Goal: Task Accomplishment & Management: Manage account settings

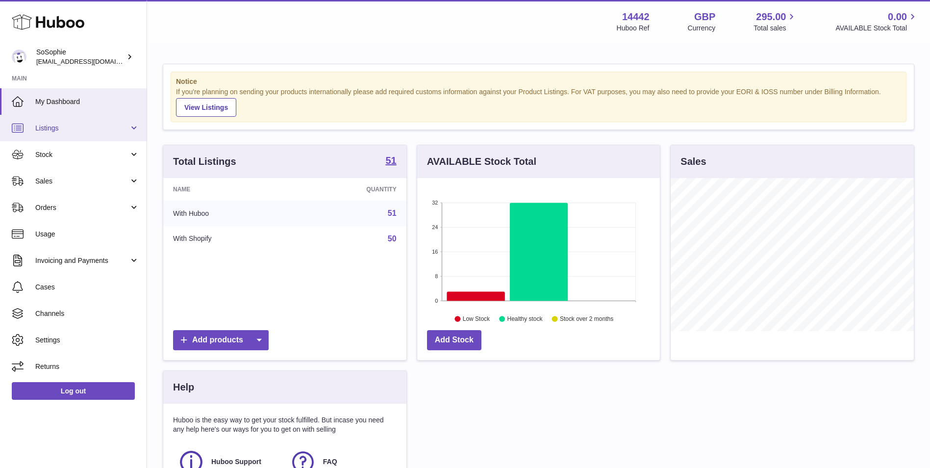
scroll to position [153, 243]
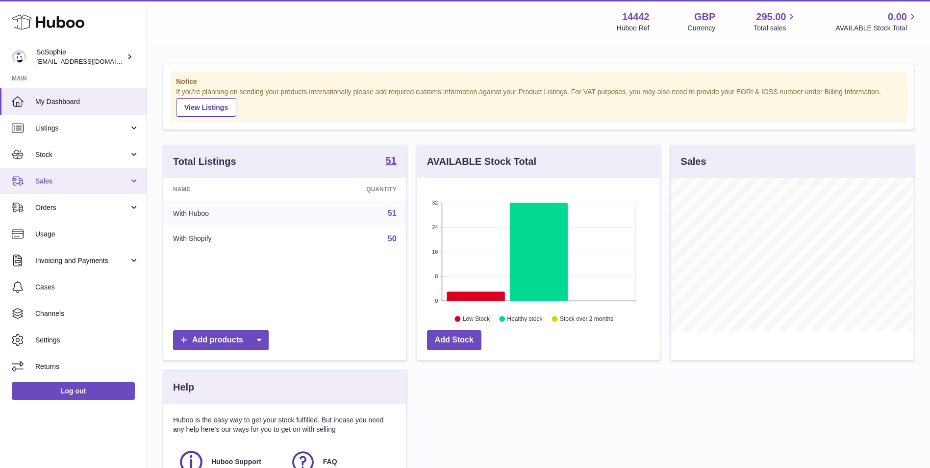
click at [84, 175] on link "Sales" at bounding box center [73, 181] width 147 height 26
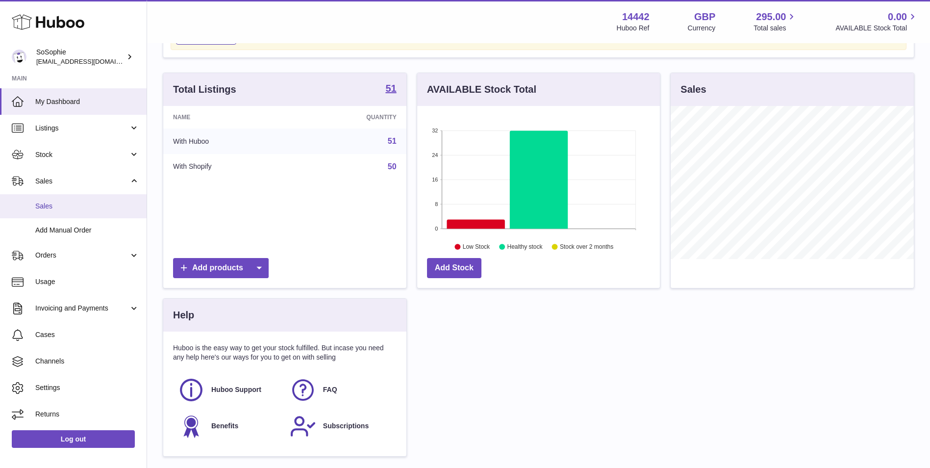
scroll to position [82, 0]
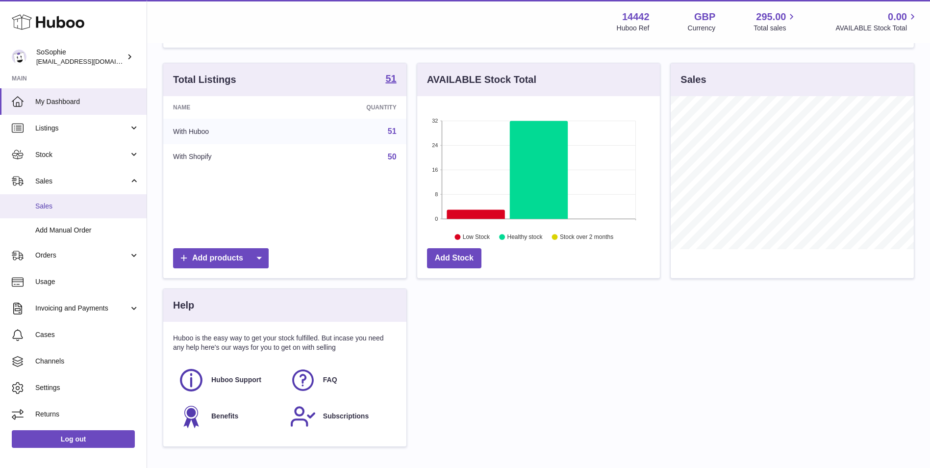
click at [87, 202] on span "Sales" at bounding box center [87, 206] width 104 height 9
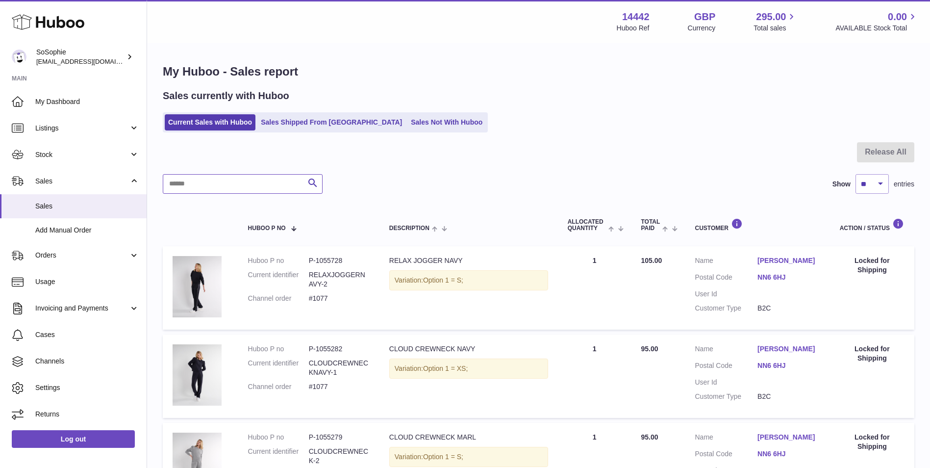
click at [253, 185] on input "text" at bounding box center [243, 184] width 160 height 20
click at [71, 250] on link "Orders" at bounding box center [73, 255] width 147 height 26
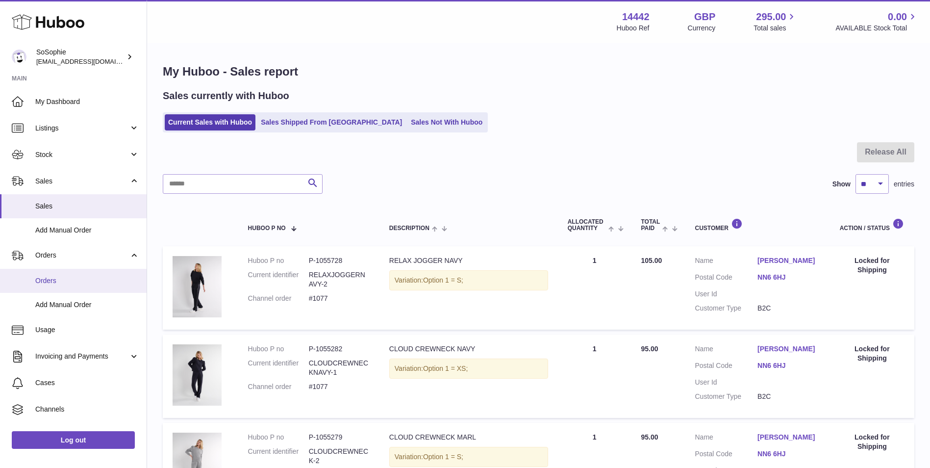
click at [76, 269] on link "Orders" at bounding box center [73, 281] width 147 height 24
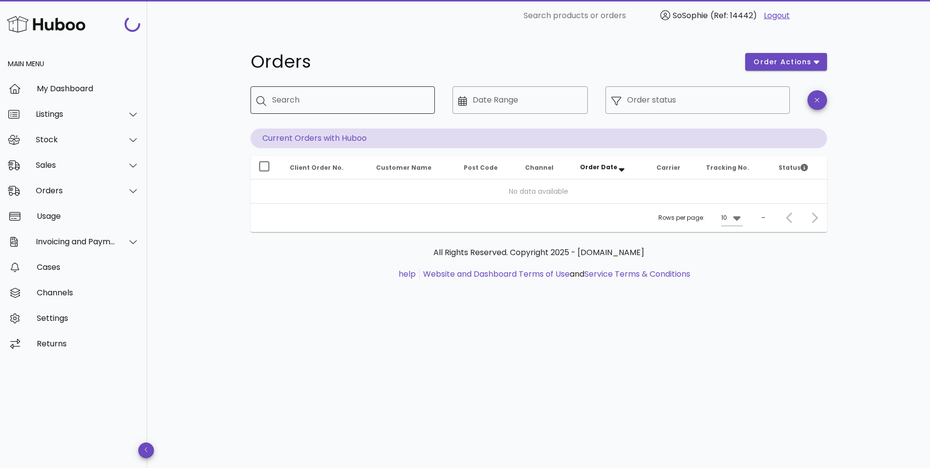
click at [360, 96] on input "Search" at bounding box center [349, 100] width 155 height 16
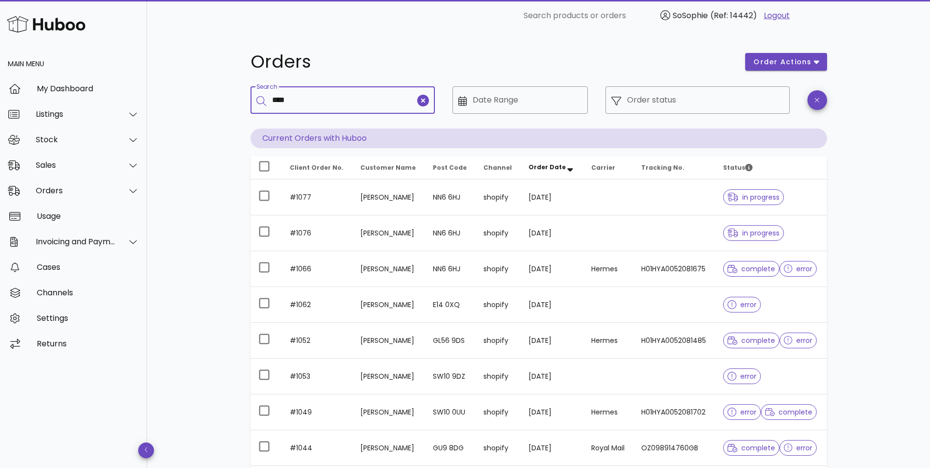
type input "****"
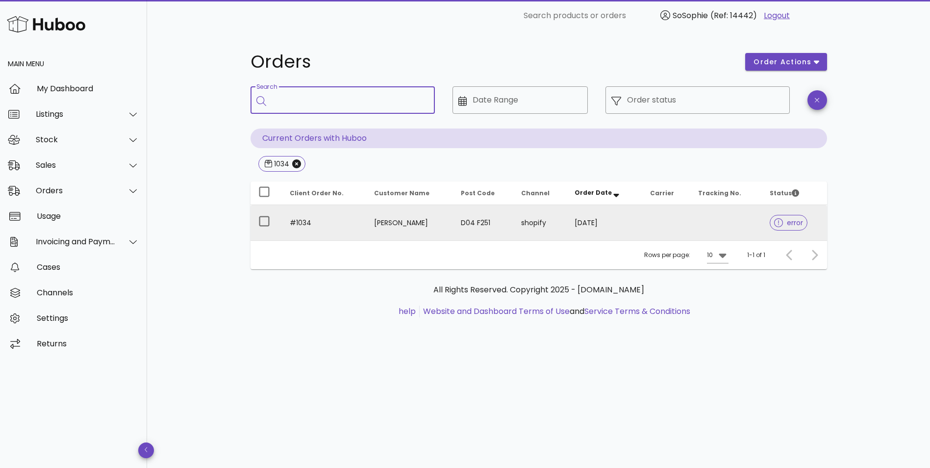
click at [413, 206] on td "Louise Jennings" at bounding box center [409, 222] width 87 height 35
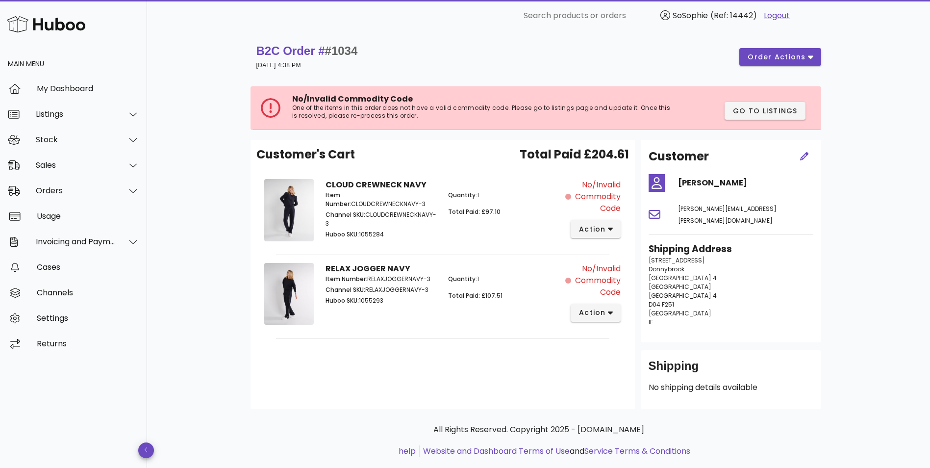
drag, startPoint x: 415, startPoint y: 206, endPoint x: 320, endPoint y: 205, distance: 95.2
click at [320, 205] on div "Item Number: CLOUDCREWNECKNAVY-3 Channel SKU: CLOUDCREWNECKNAVY-3 Huboo SKU: 10…" at bounding box center [381, 216] width 123 height 62
drag, startPoint x: 320, startPoint y: 205, endPoint x: 432, endPoint y: 183, distance: 113.9
click at [432, 183] on div "CLOUD CREWNECK NAVY Item Number: CLOUDCREWNECKNAVY-3 Channel SKU: CLOUDCREWNECK…" at bounding box center [443, 211] width 246 height 77
drag, startPoint x: 369, startPoint y: 199, endPoint x: 326, endPoint y: 206, distance: 43.8
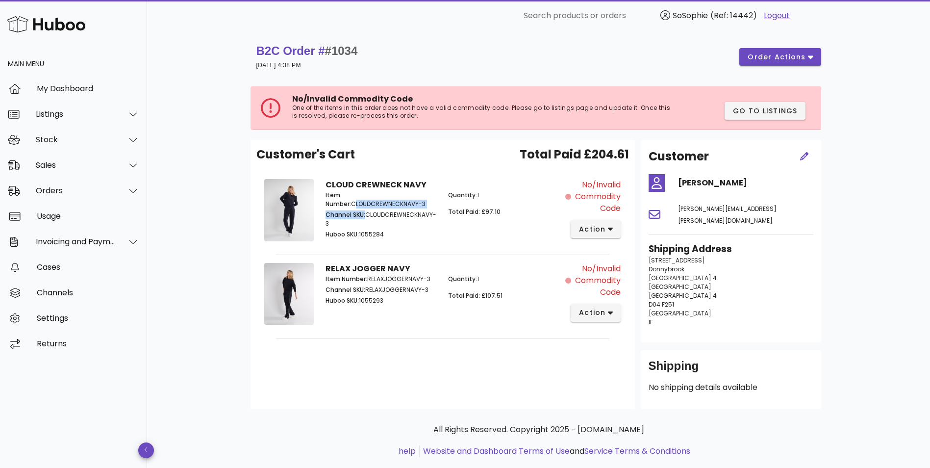
click at [326, 206] on div "Item Number: CLOUDCREWNECKNAVY-3 Channel SKU: CLOUDCREWNECKNAVY-3 Huboo SKU: 10…" at bounding box center [381, 216] width 123 height 62
drag, startPoint x: 326, startPoint y: 206, endPoint x: 403, endPoint y: 215, distance: 77.5
click at [408, 218] on p "Channel SKU: CLOUDCREWNECKNAVY-3" at bounding box center [381, 219] width 111 height 18
drag, startPoint x: 404, startPoint y: 201, endPoint x: 319, endPoint y: 206, distance: 85.1
click at [320, 206] on div "Item Number: CLOUDCREWNECKNAVY-3 Channel SKU: CLOUDCREWNECKNAVY-3 Huboo SKU: 10…" at bounding box center [381, 216] width 123 height 62
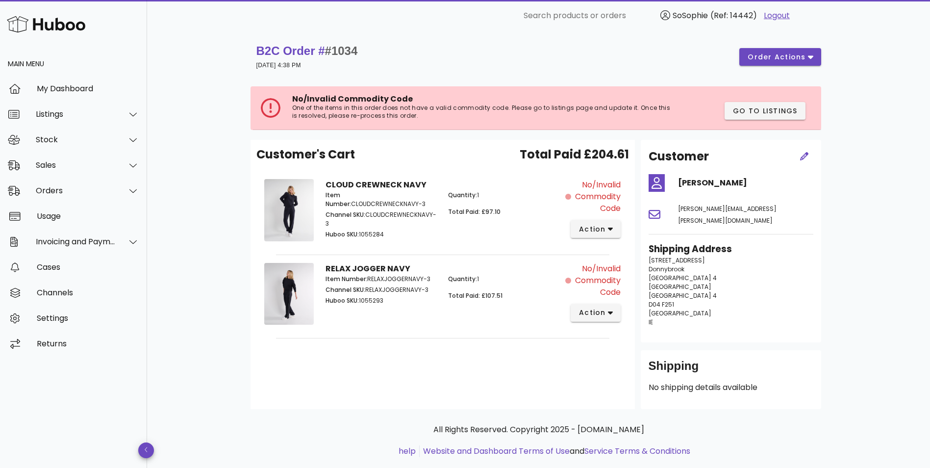
copy p "CLOUDCREWNECKNAVY-3"
click at [602, 232] on span "action" at bounding box center [592, 229] width 27 height 10
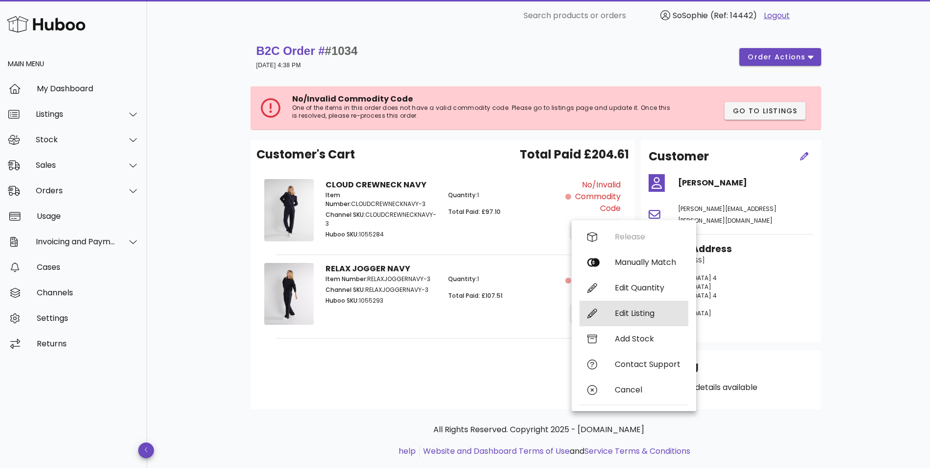
click at [663, 312] on div "Edit Listing" at bounding box center [648, 313] width 66 height 9
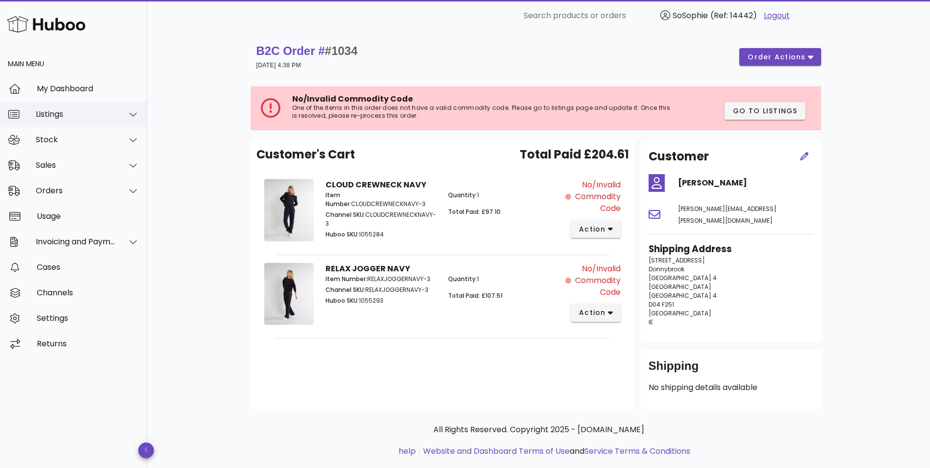
click at [83, 119] on div "Listings" at bounding box center [76, 113] width 80 height 9
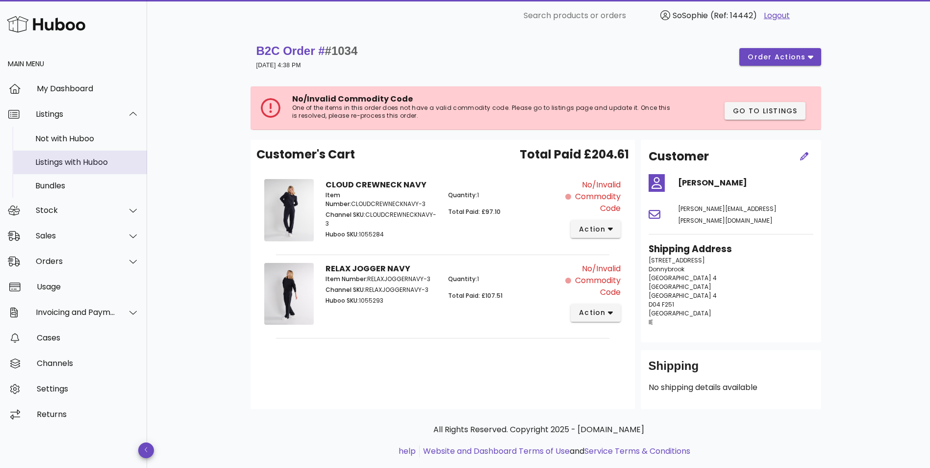
click at [82, 161] on div "Listings with Huboo" at bounding box center [87, 161] width 104 height 9
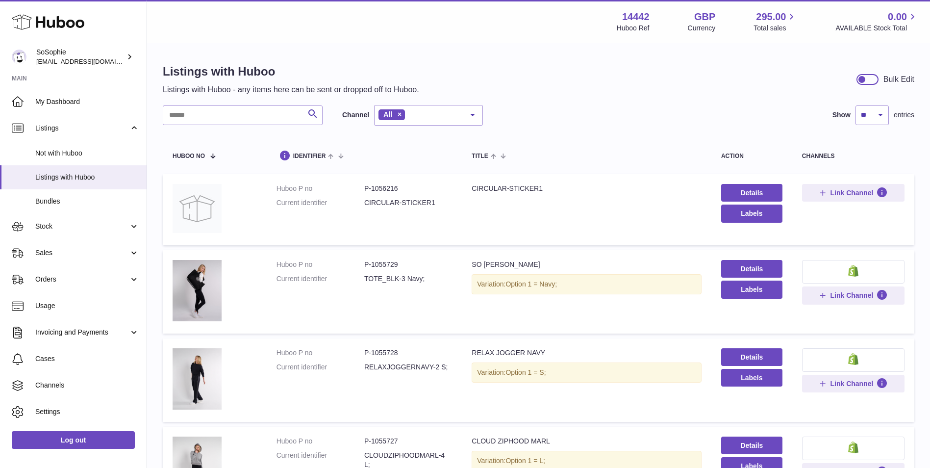
click at [287, 112] on input "text" at bounding box center [243, 115] width 160 height 20
paste input "**********"
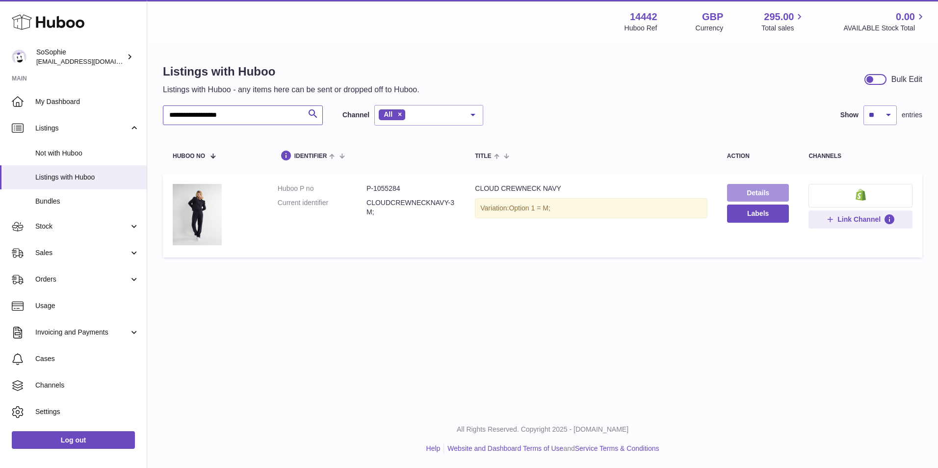
type input "**********"
click at [768, 186] on link "Details" at bounding box center [758, 193] width 62 height 18
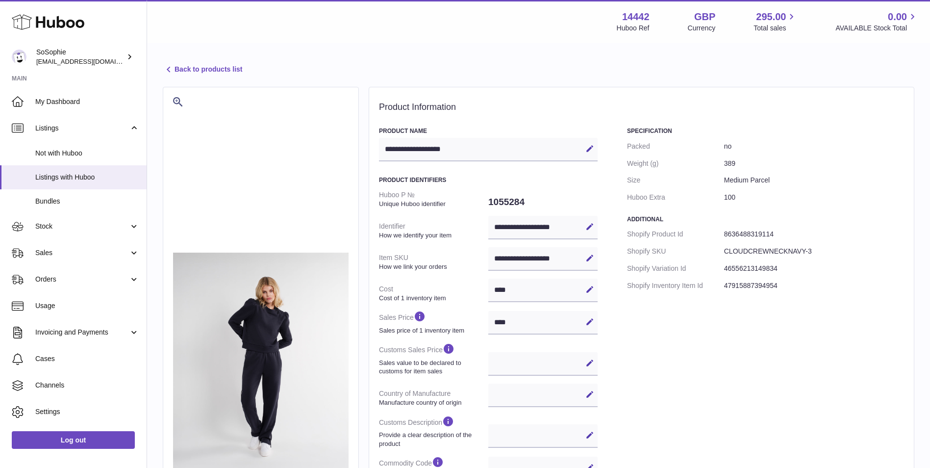
select select
select select "***"
drag, startPoint x: 496, startPoint y: 146, endPoint x: 393, endPoint y: 154, distance: 103.8
click at [393, 154] on div "**********" at bounding box center [488, 150] width 219 height 24
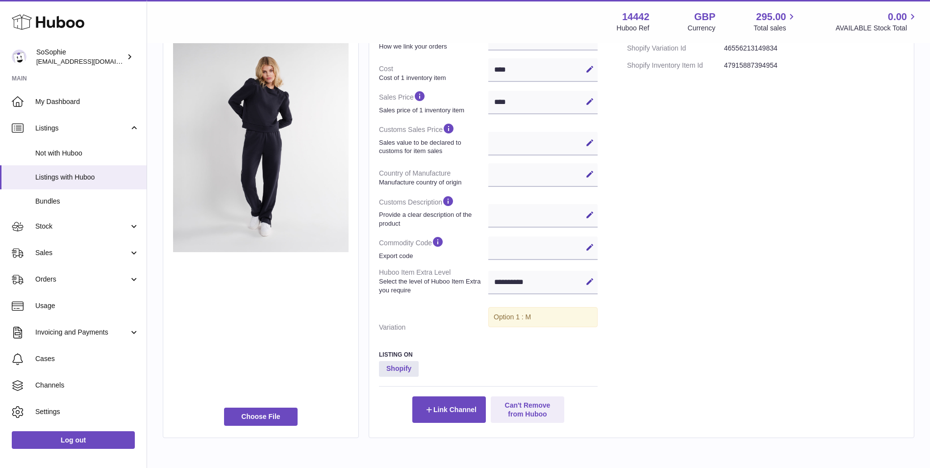
scroll to position [186, 0]
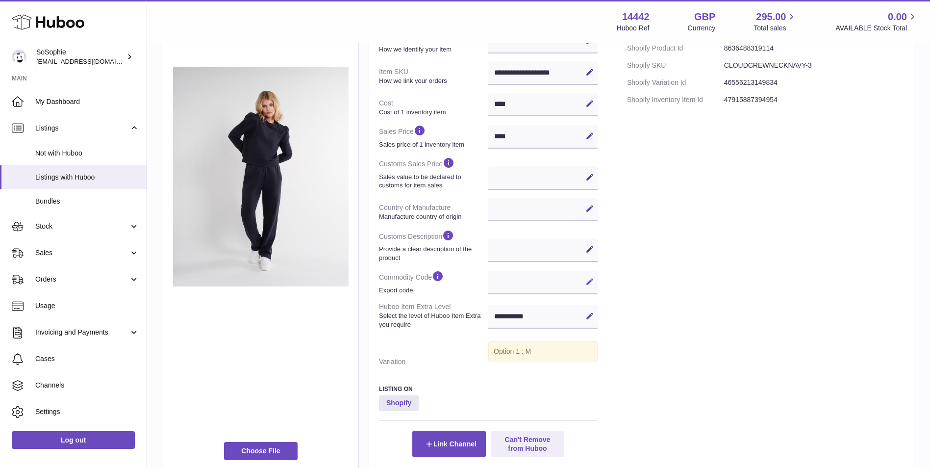
click at [591, 279] on icon at bounding box center [590, 281] width 9 height 9
click at [574, 279] on icon at bounding box center [574, 281] width 9 height 9
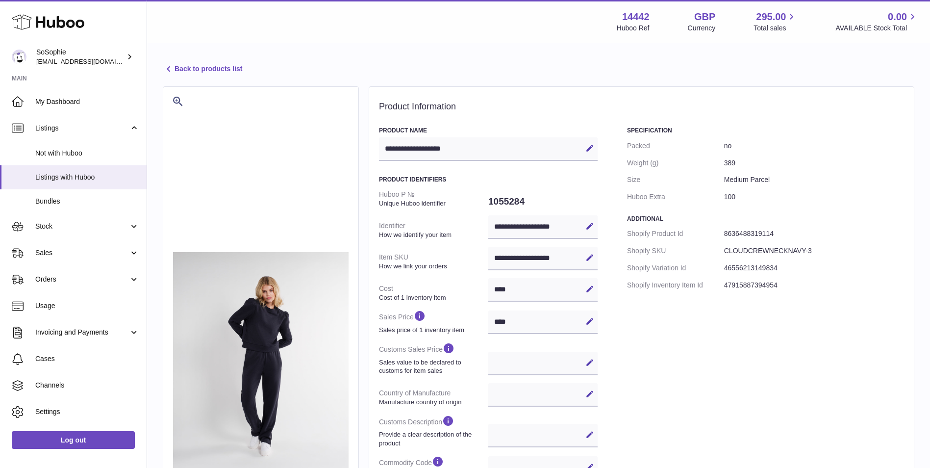
scroll to position [0, 0]
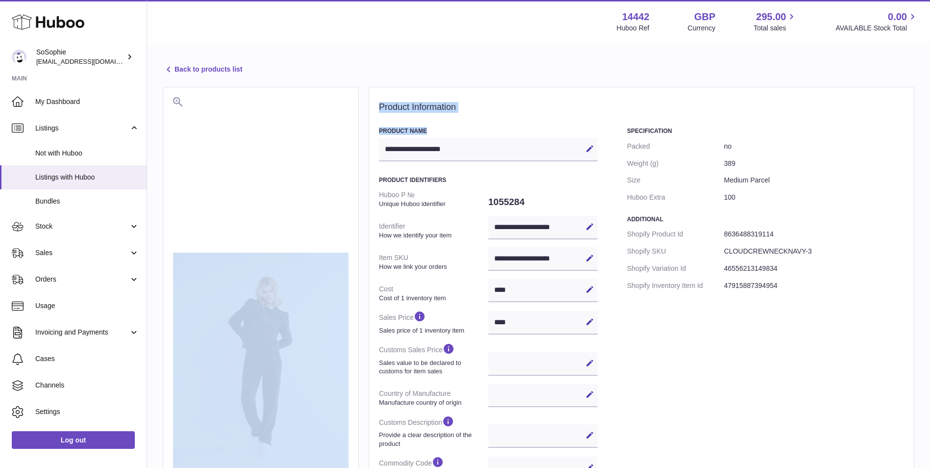
drag, startPoint x: 539, startPoint y: 154, endPoint x: 253, endPoint y: 155, distance: 285.5
click at [253, 155] on div "**********" at bounding box center [539, 373] width 752 height 572
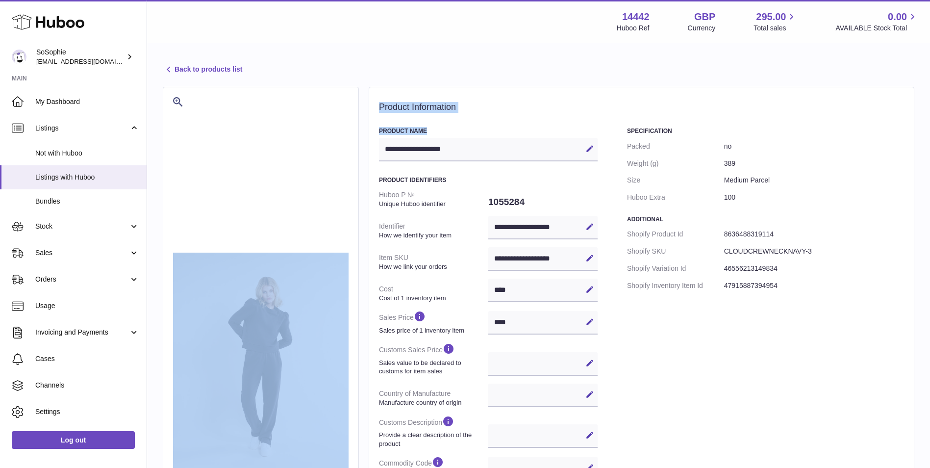
drag, startPoint x: 253, startPoint y: 155, endPoint x: 481, endPoint y: 101, distance: 234.5
click at [491, 121] on div "**********" at bounding box center [642, 373] width 546 height 572
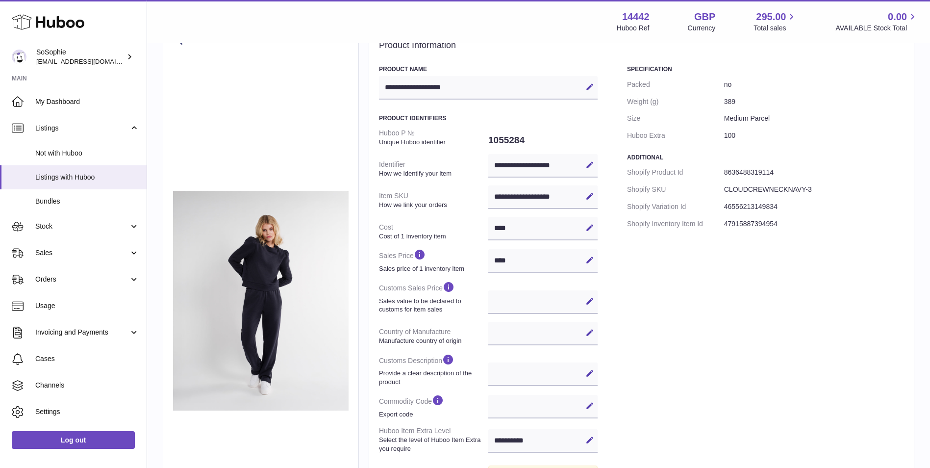
scroll to position [268, 0]
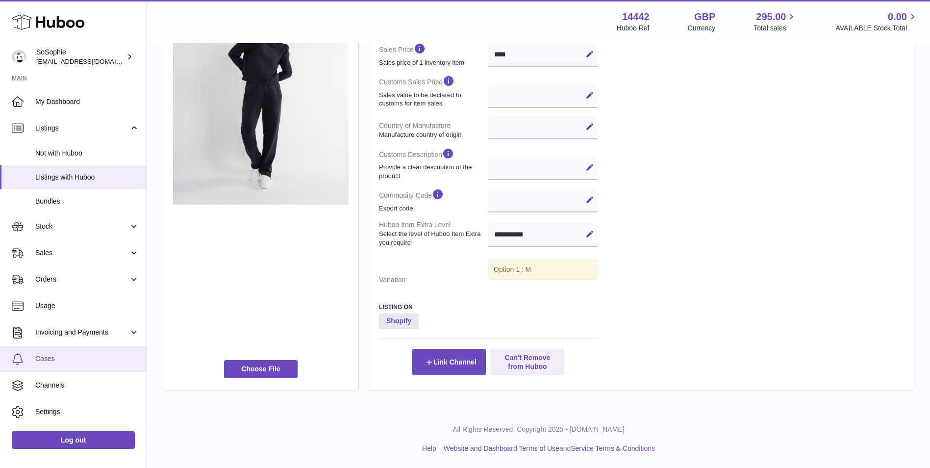
click at [68, 348] on link "Cases" at bounding box center [73, 359] width 147 height 26
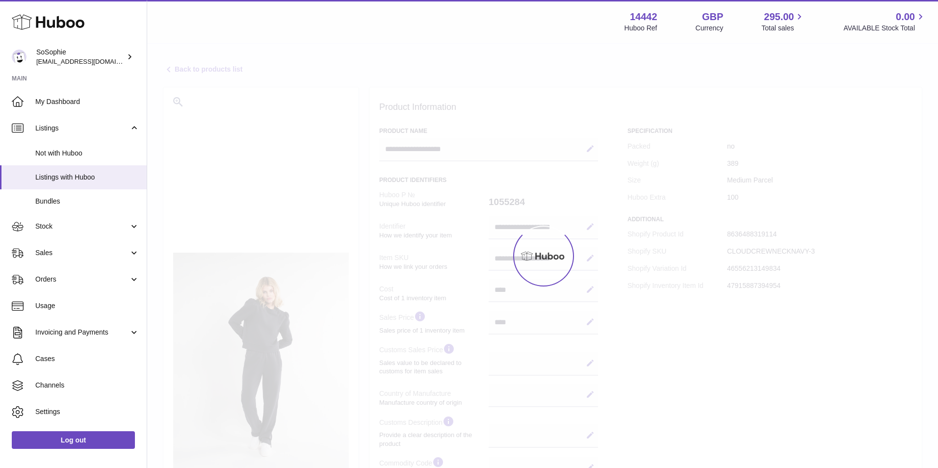
select select
select select "***"
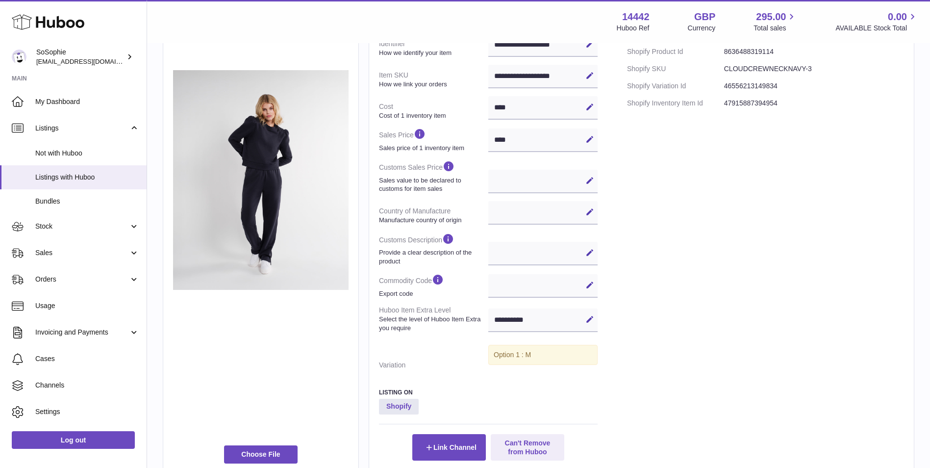
scroll to position [268, 0]
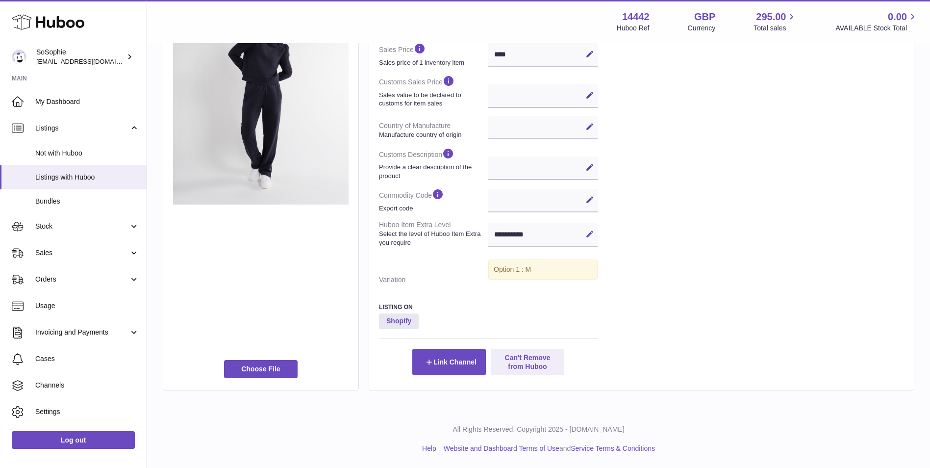
click at [592, 233] on icon at bounding box center [590, 234] width 9 height 9
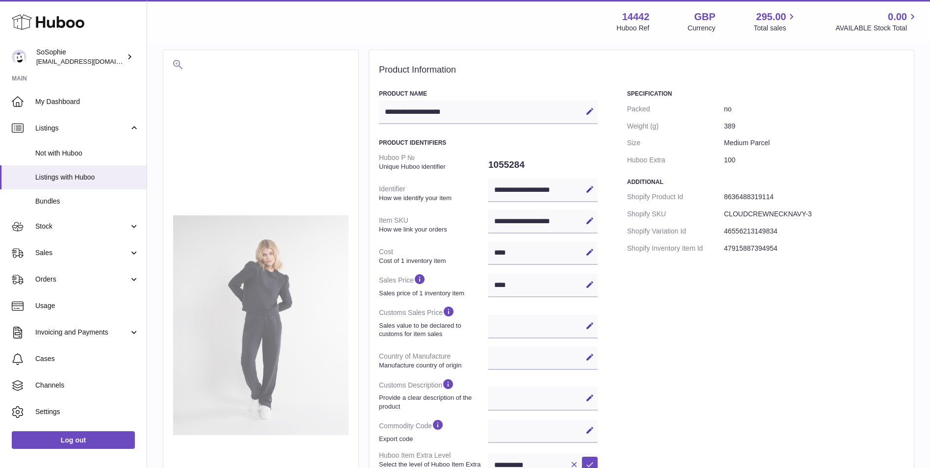
scroll to position [0, 0]
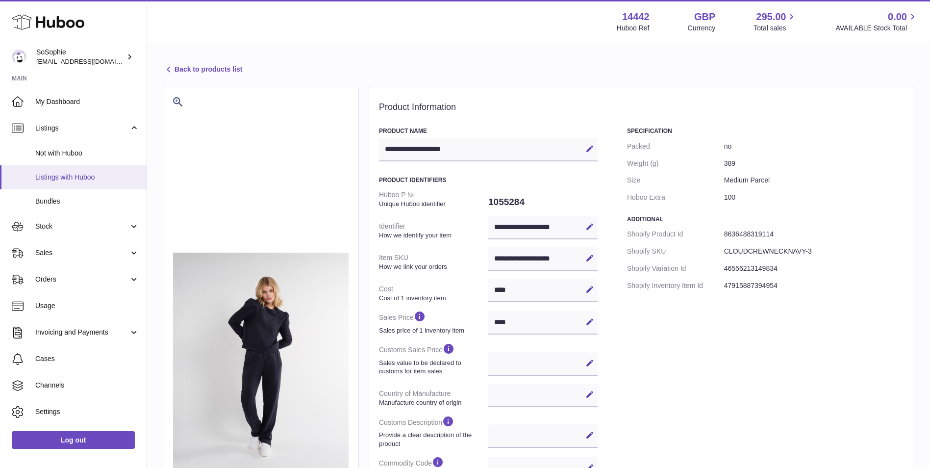
click at [95, 170] on link "Listings with Huboo" at bounding box center [73, 177] width 147 height 24
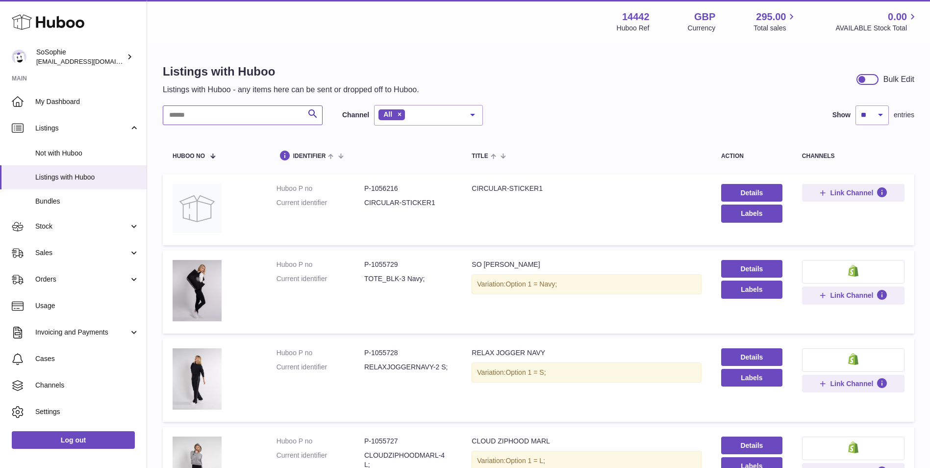
click at [250, 113] on input "text" at bounding box center [243, 115] width 160 height 20
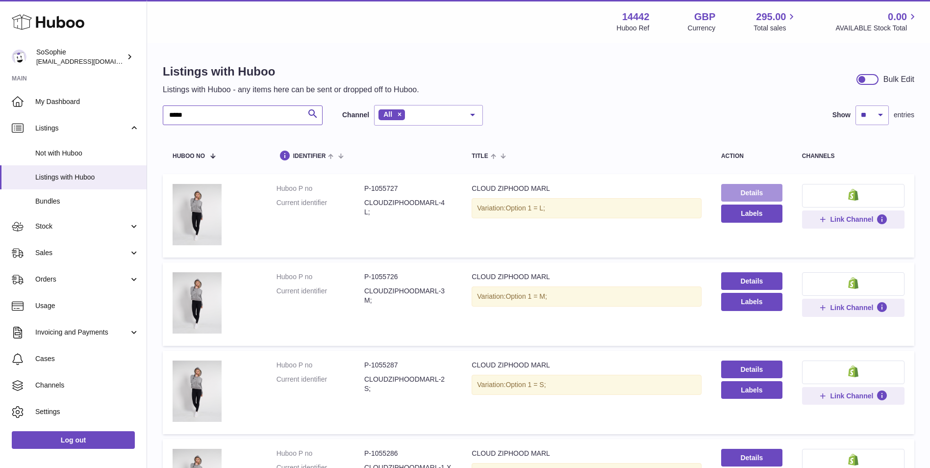
type input "*****"
click at [753, 193] on link "Details" at bounding box center [752, 193] width 61 height 18
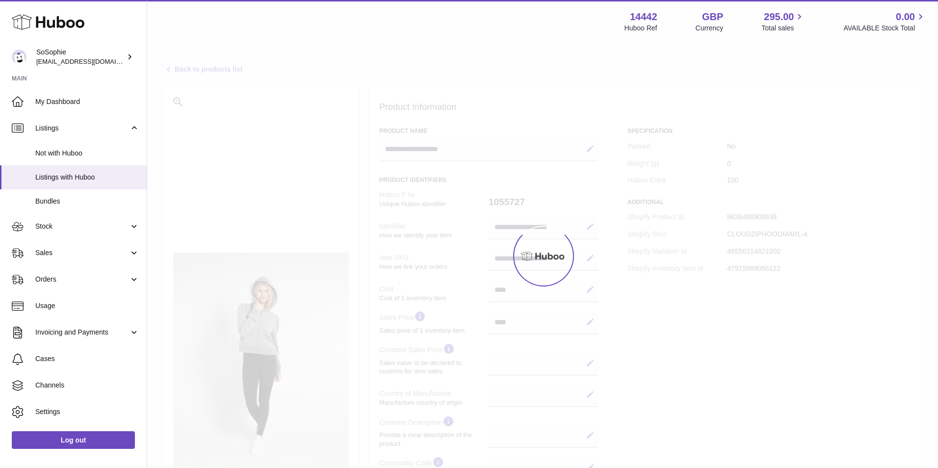
select select
select select "***"
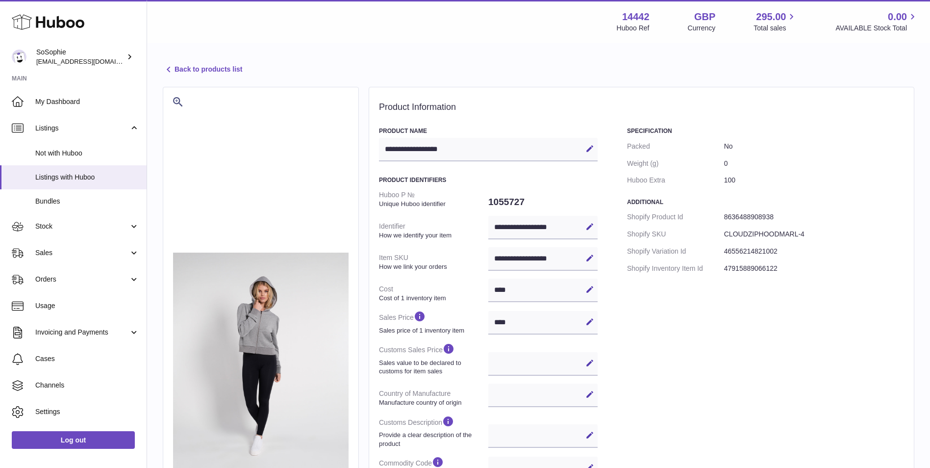
click at [209, 65] on link "Back to products list" at bounding box center [202, 70] width 79 height 12
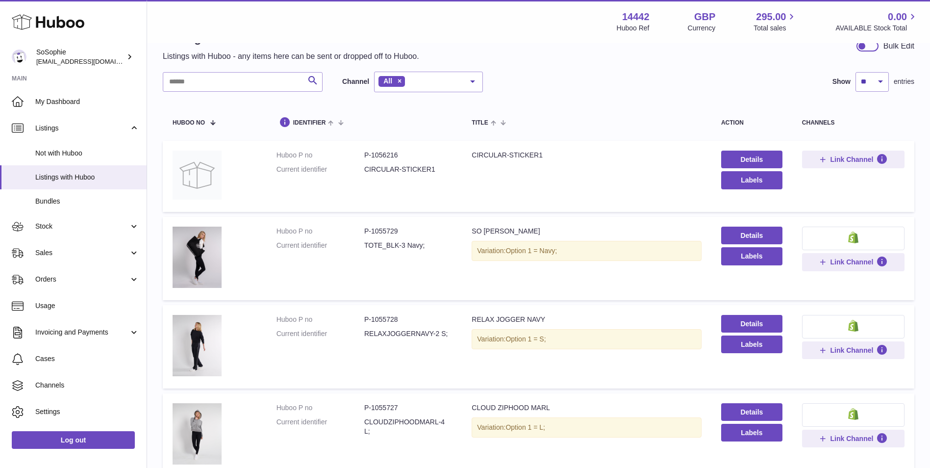
scroll to position [163, 0]
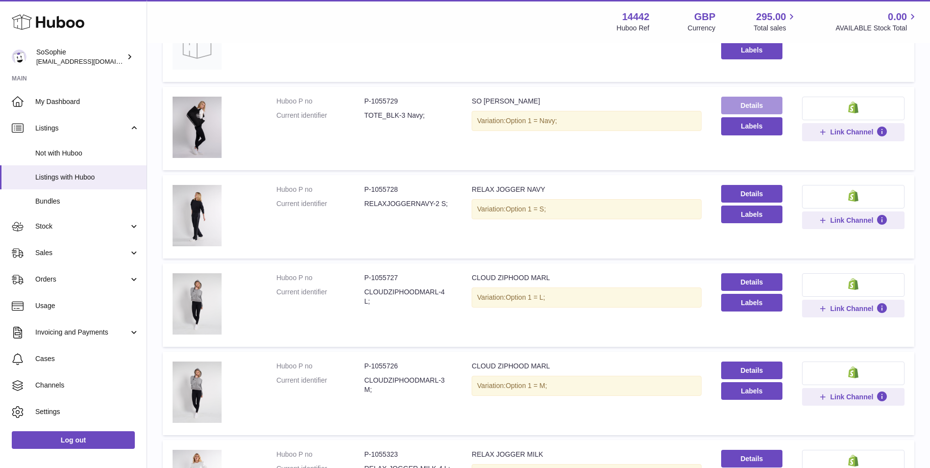
click at [740, 104] on link "Details" at bounding box center [752, 106] width 61 height 18
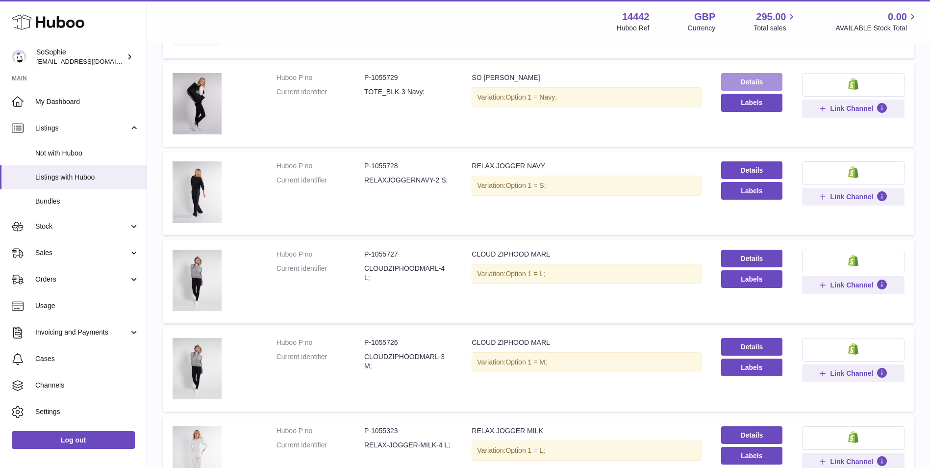
scroll to position [309, 0]
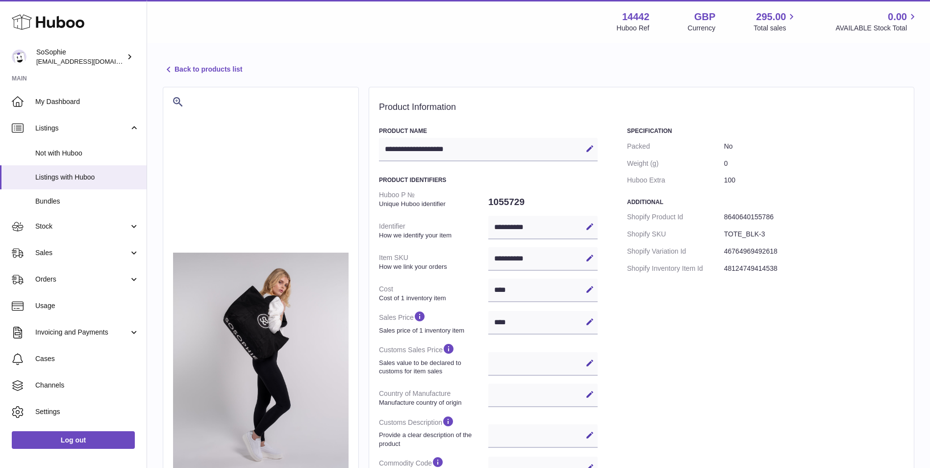
select select
select select "***"
click at [209, 66] on link "Back to products list" at bounding box center [202, 70] width 79 height 12
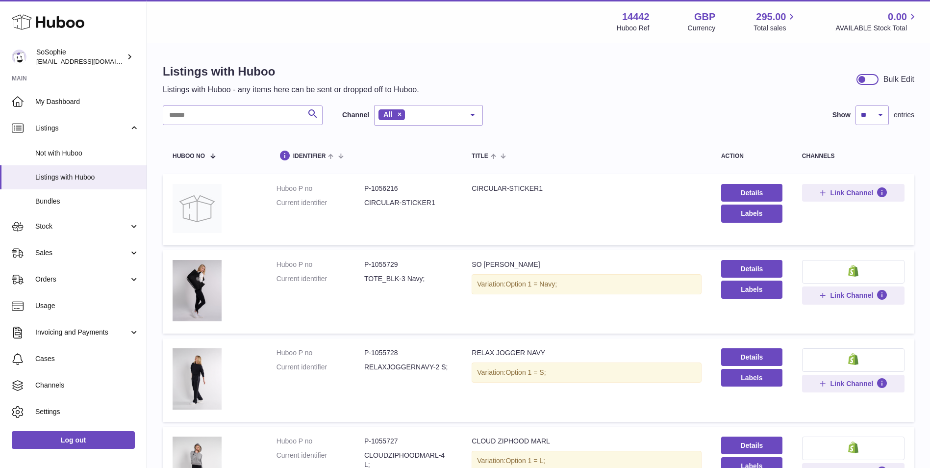
scroll to position [572, 0]
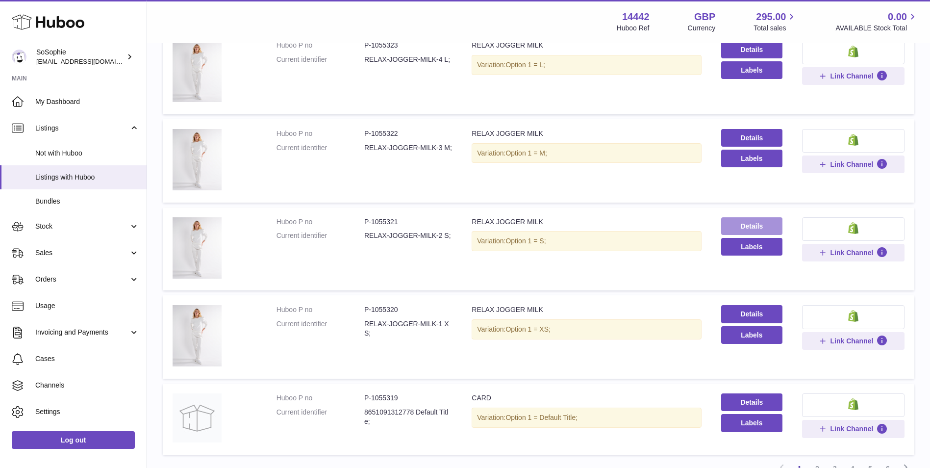
click at [752, 226] on link "Details" at bounding box center [752, 226] width 61 height 18
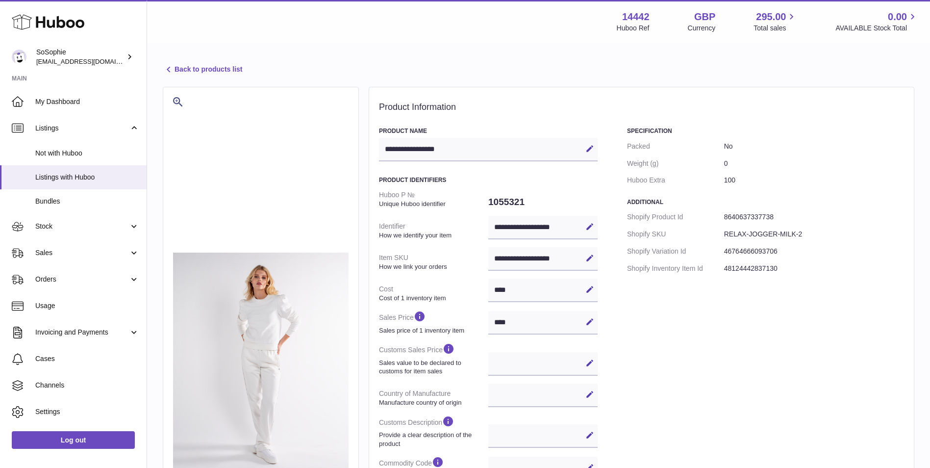
select select
select select "***"
click at [234, 73] on link "Back to products list" at bounding box center [202, 70] width 79 height 12
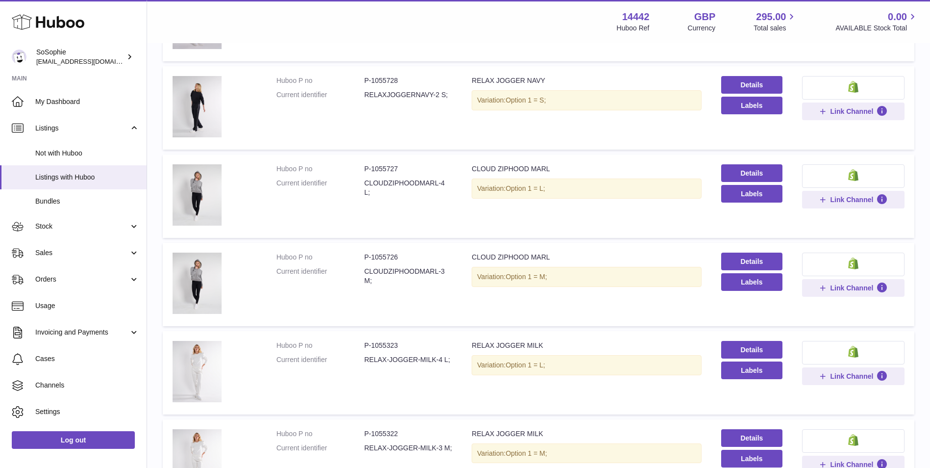
scroll to position [572, 0]
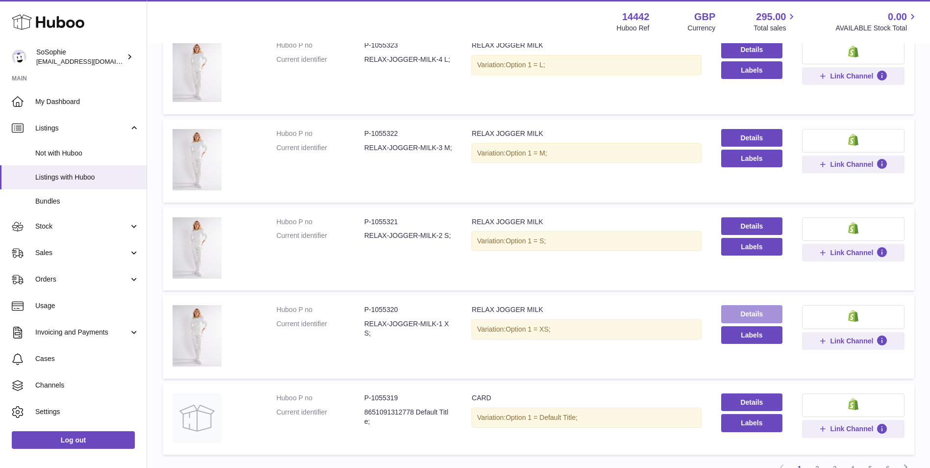
click at [736, 311] on link "Details" at bounding box center [752, 314] width 61 height 18
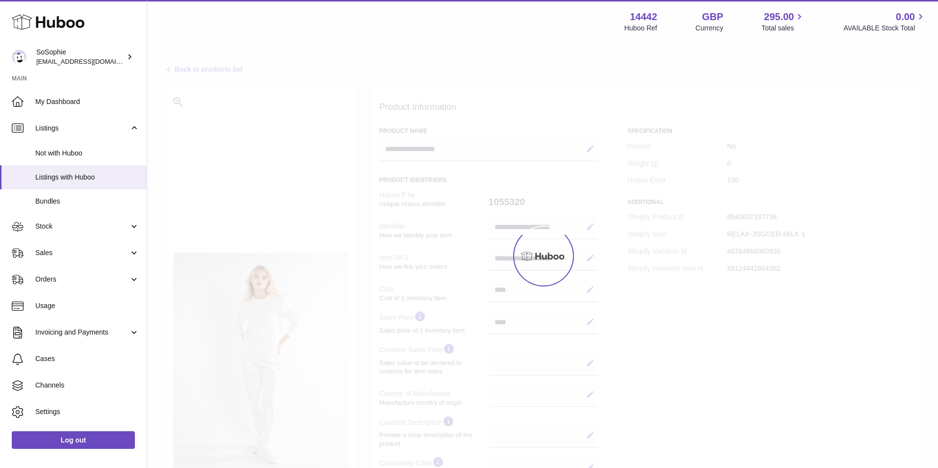
select select
select select "***"
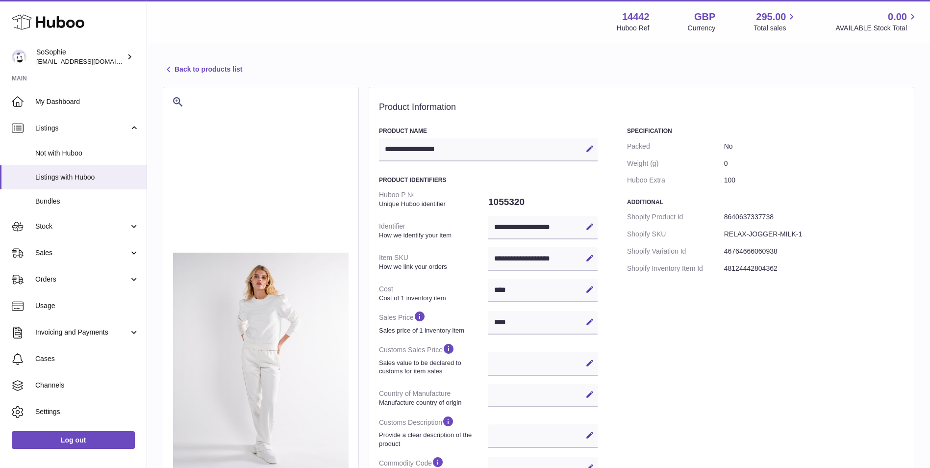
click at [219, 70] on link "Back to products list" at bounding box center [202, 70] width 79 height 12
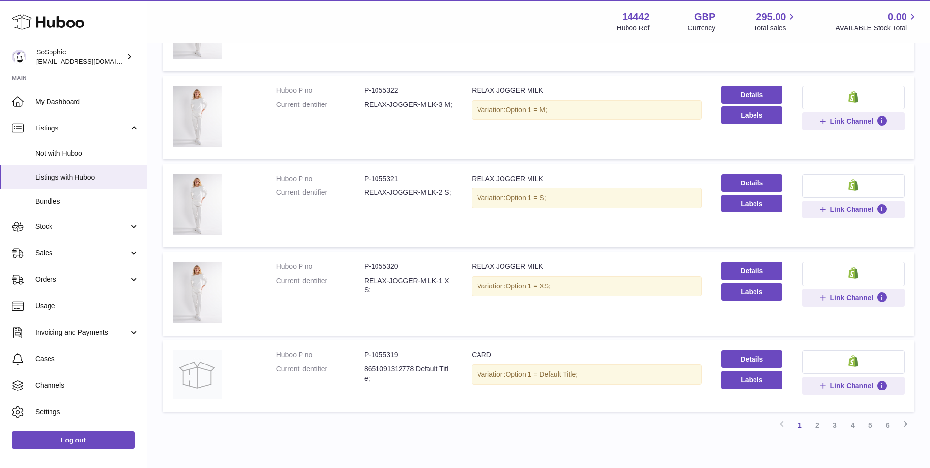
scroll to position [667, 0]
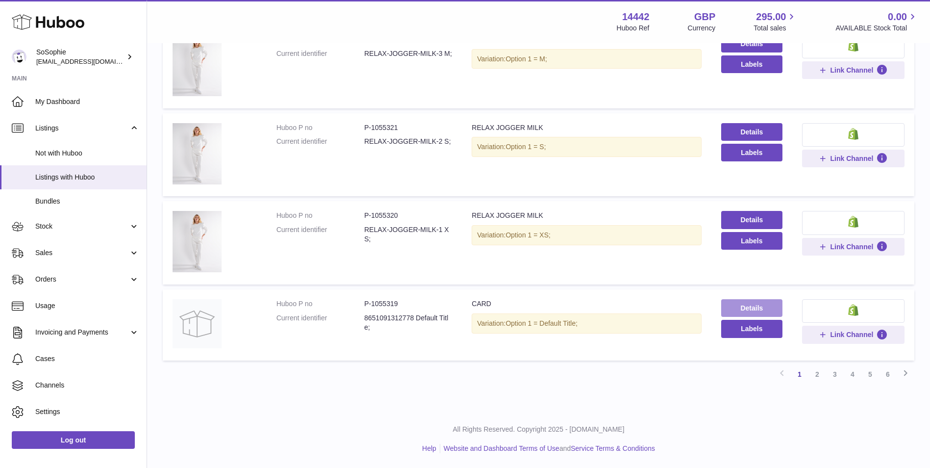
click at [735, 308] on link "Details" at bounding box center [752, 308] width 61 height 18
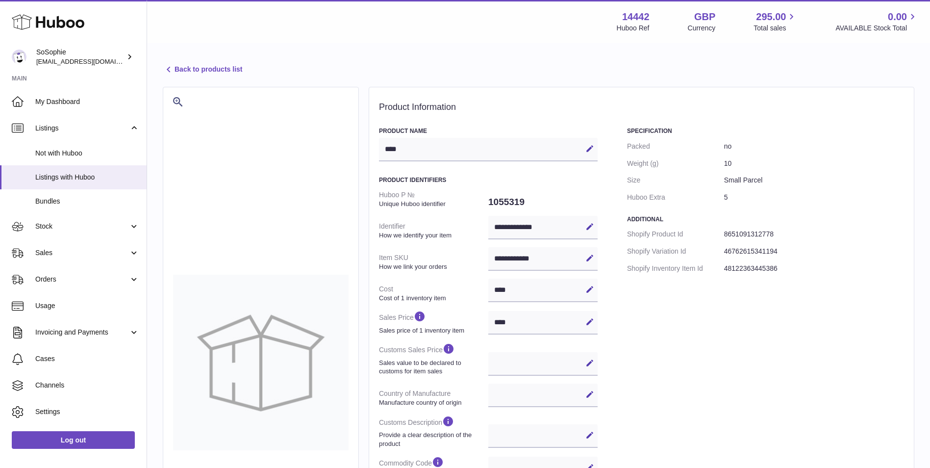
select select
click at [225, 73] on link "Back to products list" at bounding box center [202, 70] width 79 height 12
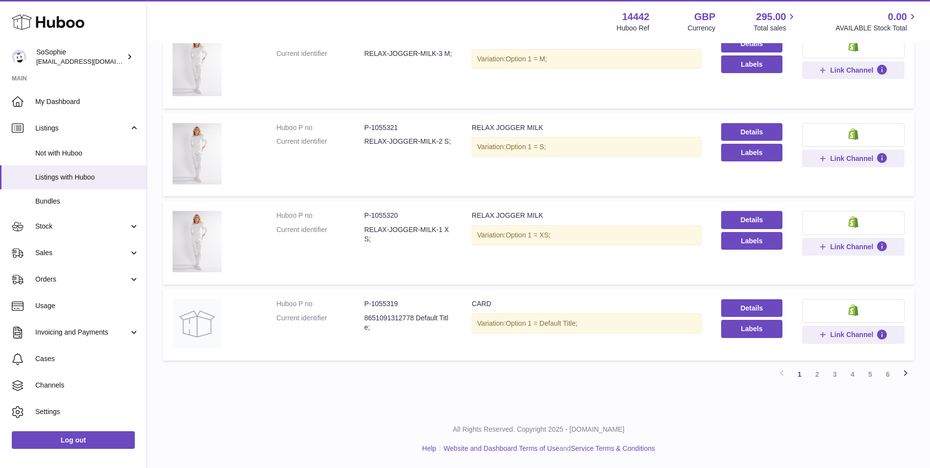
click at [905, 377] on icon at bounding box center [906, 373] width 12 height 12
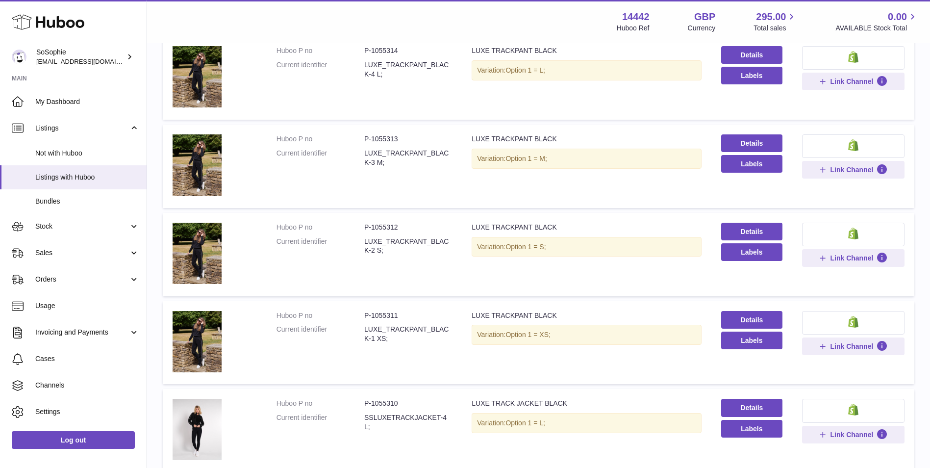
scroll to position [453, 0]
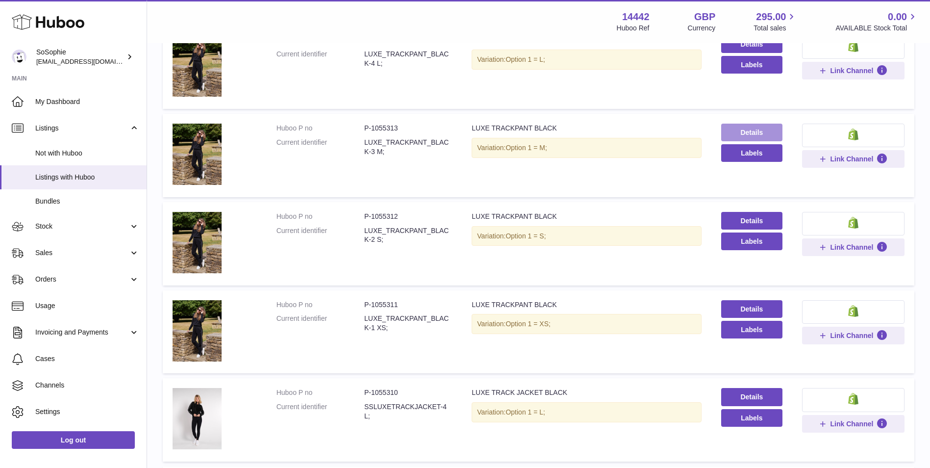
click at [747, 125] on link "Details" at bounding box center [752, 133] width 61 height 18
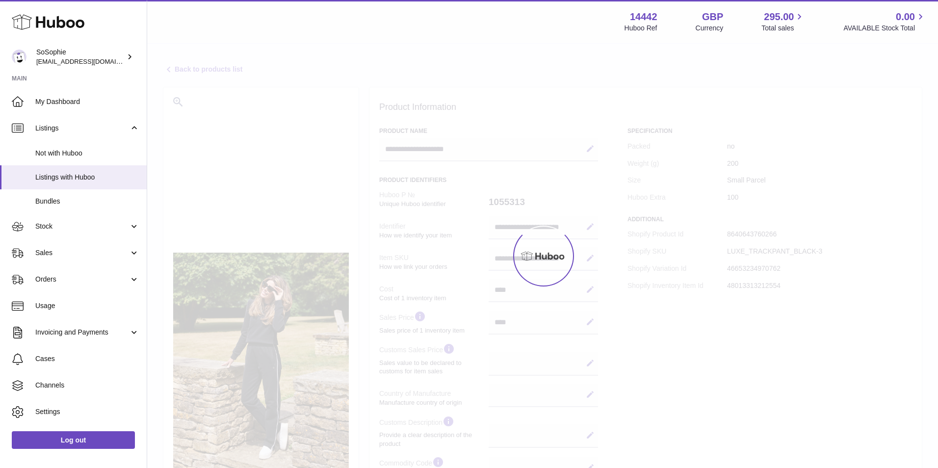
select select
select select "***"
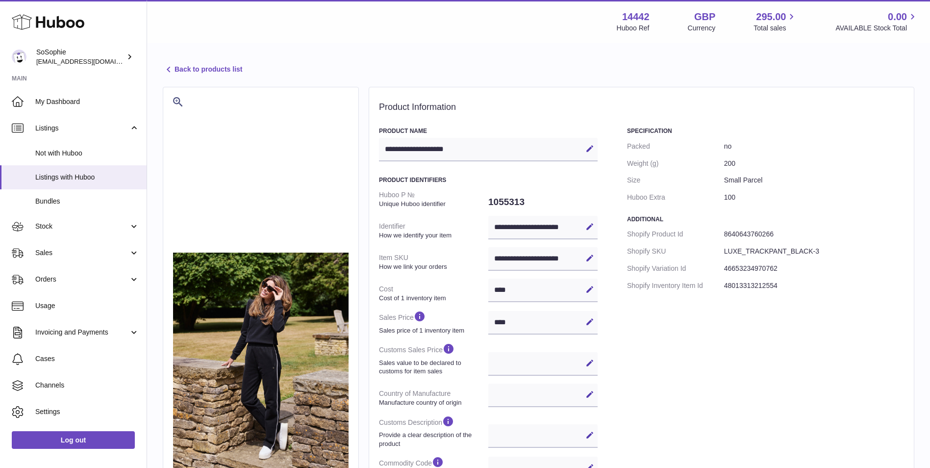
click at [201, 68] on link "Back to products list" at bounding box center [202, 70] width 79 height 12
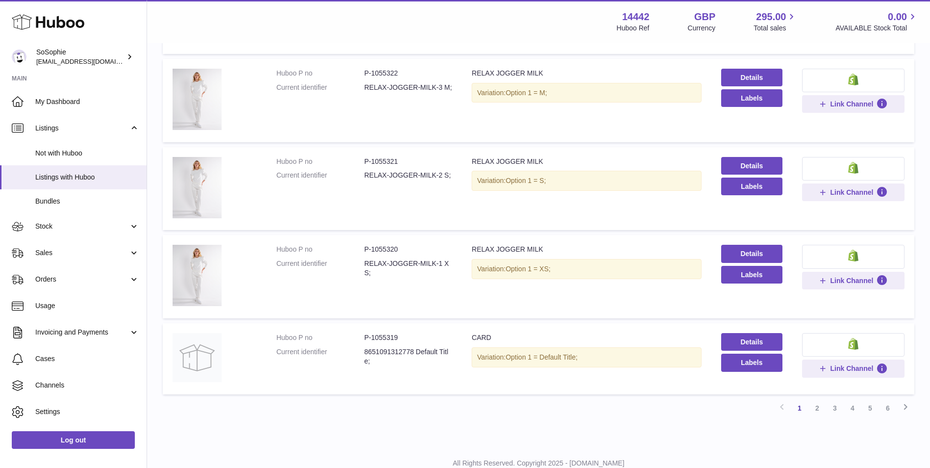
scroll to position [667, 0]
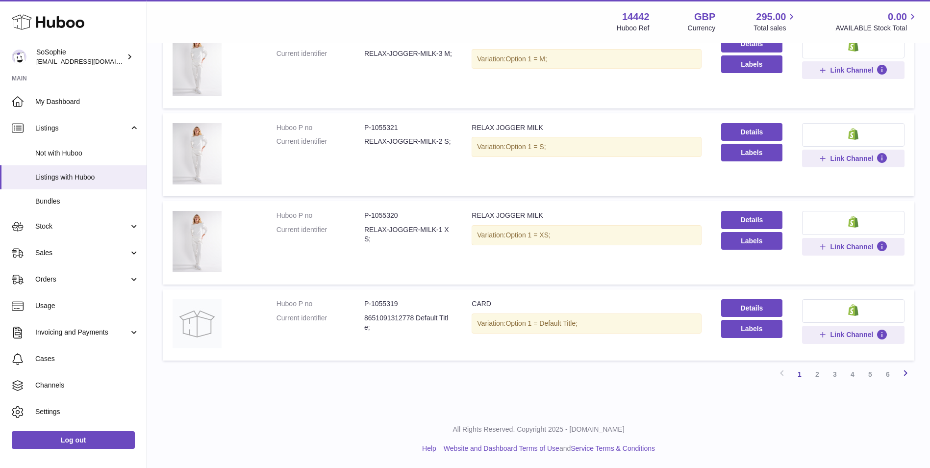
click at [903, 371] on icon at bounding box center [906, 373] width 12 height 12
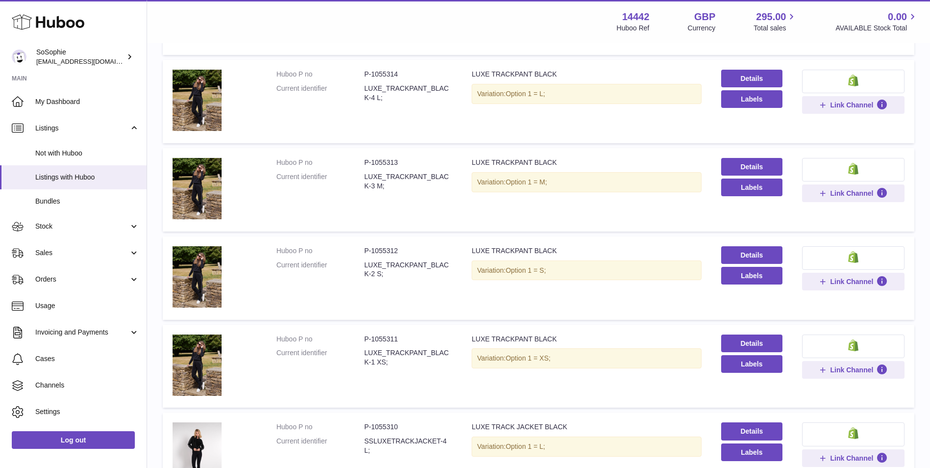
scroll to position [642, 0]
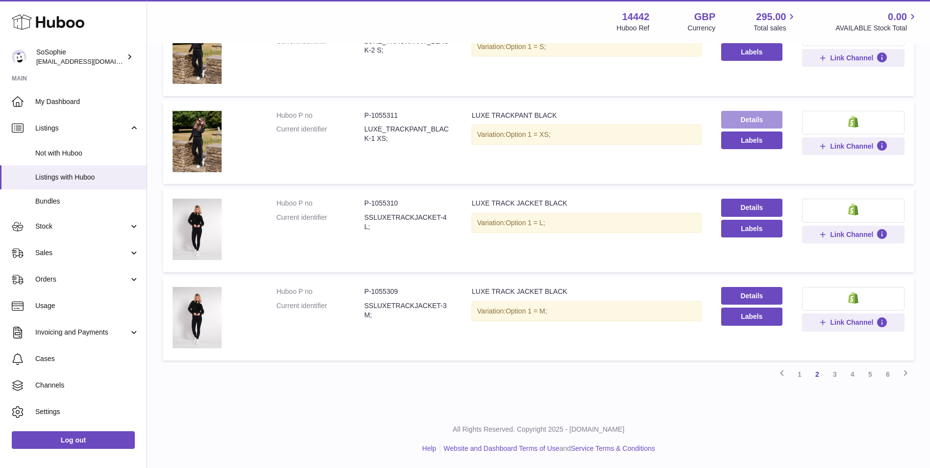
click at [759, 121] on link "Details" at bounding box center [752, 120] width 61 height 18
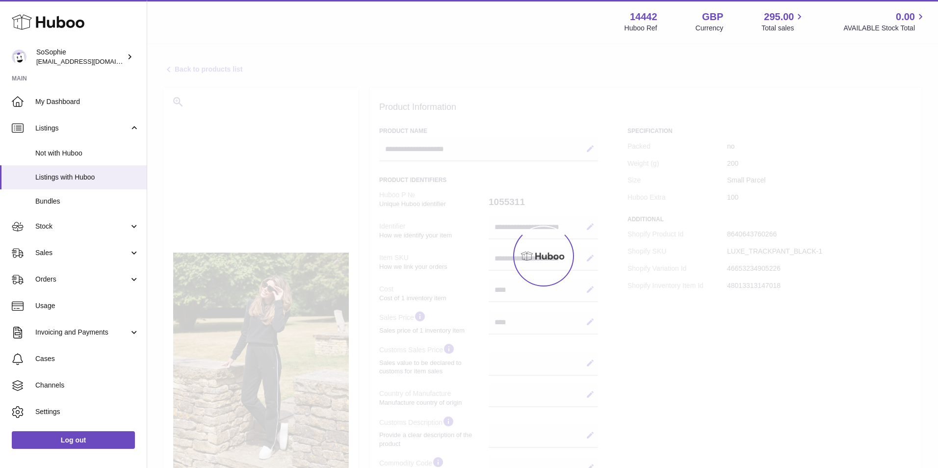
select select
select select "***"
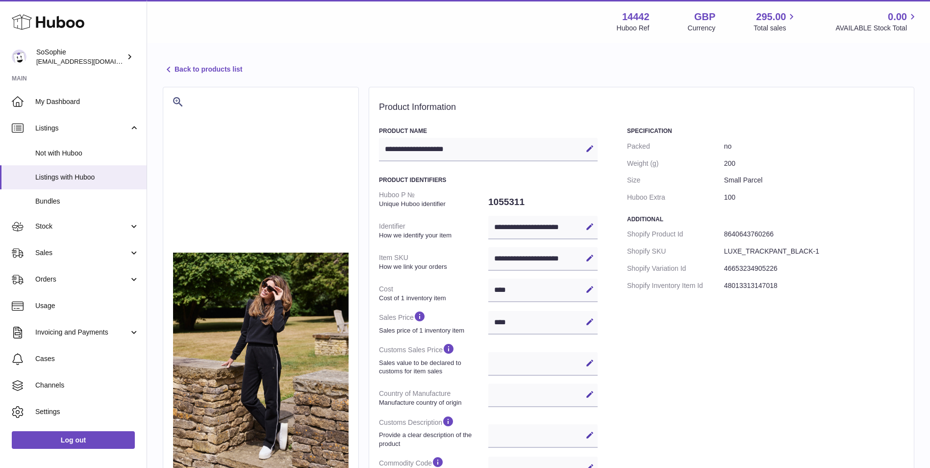
click at [193, 68] on link "Back to products list" at bounding box center [202, 70] width 79 height 12
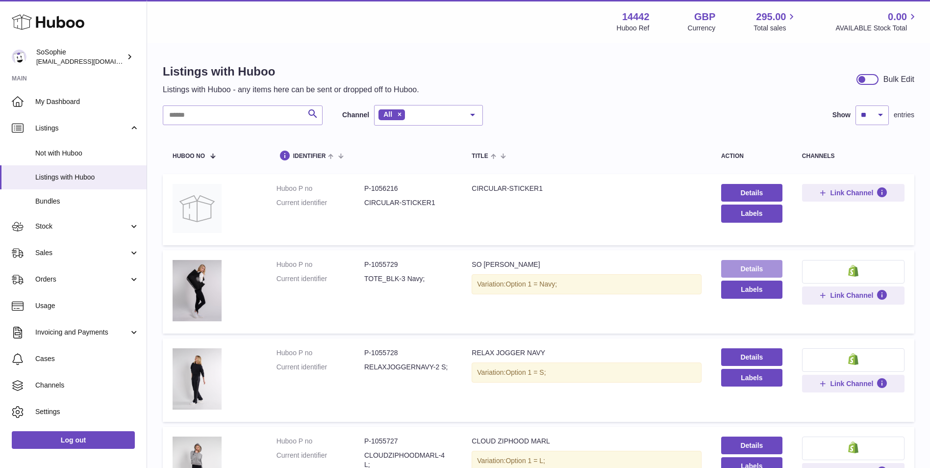
click at [755, 268] on link "Details" at bounding box center [752, 269] width 61 height 18
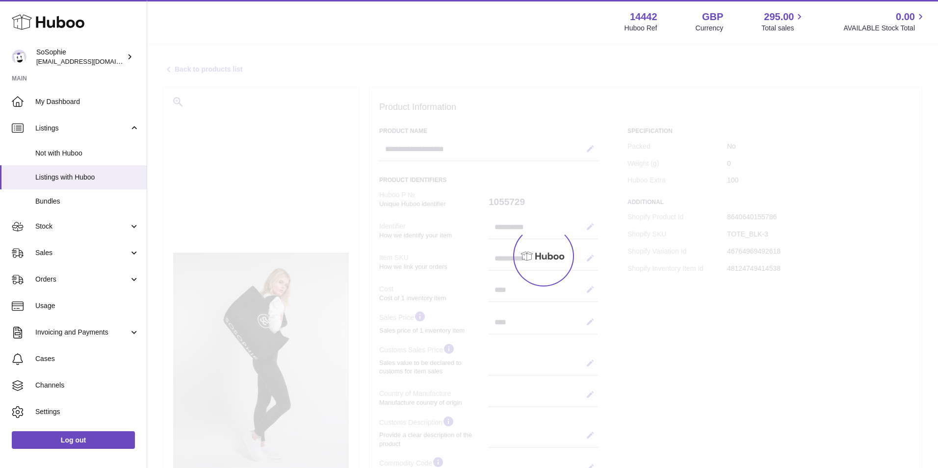
select select
select select "***"
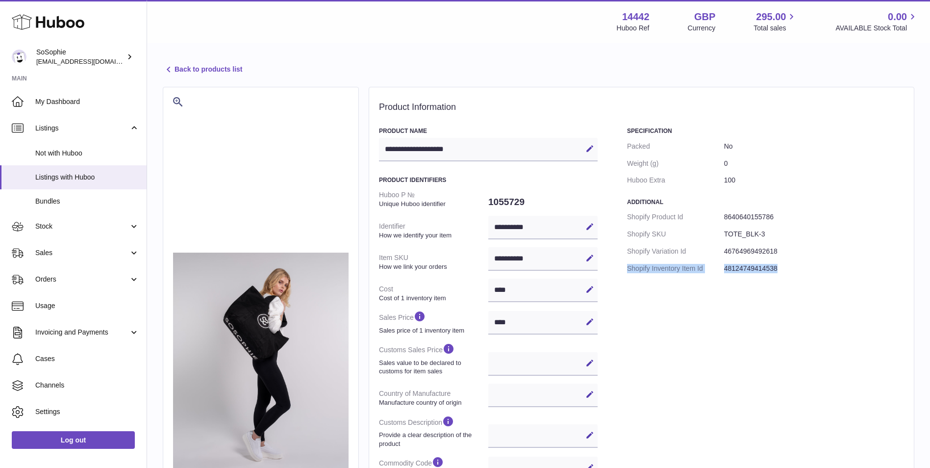
drag, startPoint x: 803, startPoint y: 267, endPoint x: 619, endPoint y: 274, distance: 184.0
click at [619, 274] on div "**********" at bounding box center [641, 385] width 525 height 516
click at [772, 315] on div "Specification Packed No Weight (g) 0 Huboo Extra 100 Additional Shopify Product…" at bounding box center [765, 385] width 277 height 516
drag, startPoint x: 785, startPoint y: 264, endPoint x: 731, endPoint y: 255, distance: 54.8
click at [731, 255] on dl "Shopify Product Id 8640640155786 Shopify SKU TOTE_BLK-3 Shopify Variation Id 46…" at bounding box center [765, 242] width 277 height 69
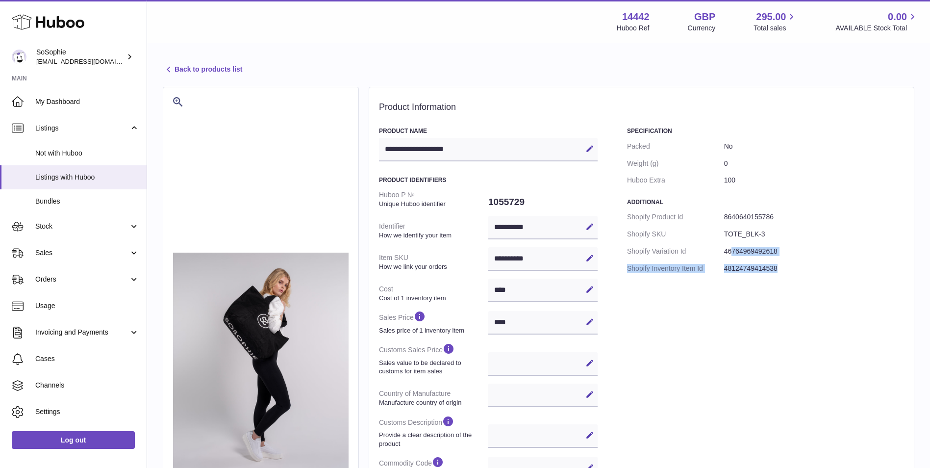
click at [793, 259] on div "Specification Packed No Weight (g) 0 Huboo Extra 100 Additional Shopify Product…" at bounding box center [765, 385] width 277 height 516
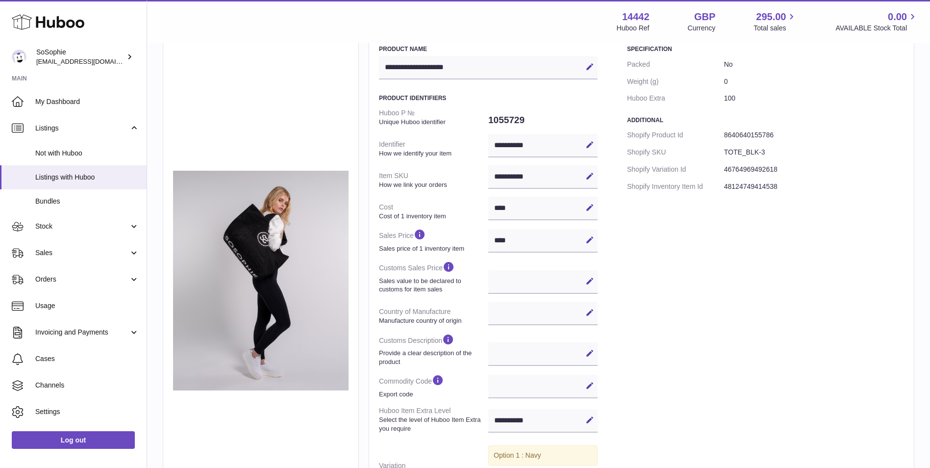
click at [798, 195] on div "Specification Packed No Weight (g) 0 Huboo Extra 100 Additional Shopify Product…" at bounding box center [765, 303] width 277 height 516
drag, startPoint x: 789, startPoint y: 183, endPoint x: 726, endPoint y: 161, distance: 66.5
click at [726, 161] on dl "Shopify Product Id 8640640155786 Shopify SKU TOTE_BLK-3 Shopify Variation Id 46…" at bounding box center [765, 161] width 277 height 69
drag, startPoint x: 726, startPoint y: 161, endPoint x: 724, endPoint y: 148, distance: 13.8
click at [724, 148] on dd "TOTE_BLK-3" at bounding box center [814, 152] width 180 height 17
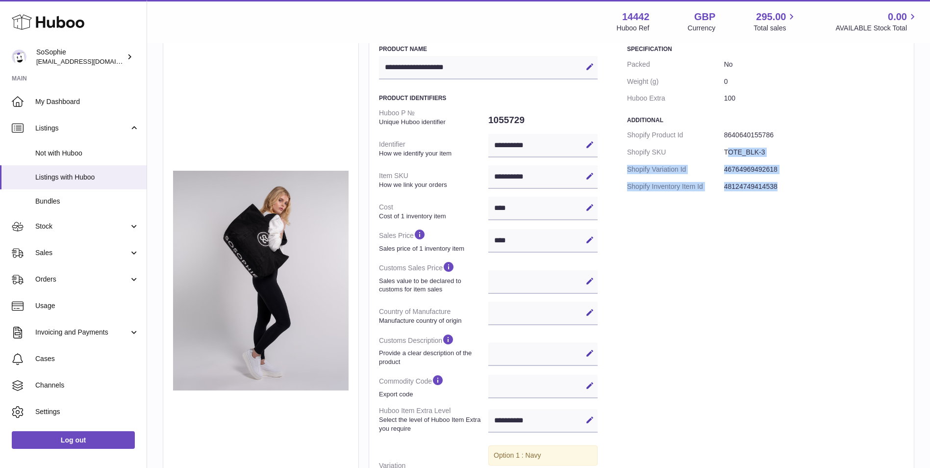
drag, startPoint x: 726, startPoint y: 148, endPoint x: 784, endPoint y: 181, distance: 66.4
click at [784, 181] on dl "Shopify Product Id 8640640155786 Shopify SKU TOTE_BLK-3 Shopify Variation Id 46…" at bounding box center [765, 161] width 277 height 69
click at [783, 181] on dd "48124749414538" at bounding box center [814, 186] width 180 height 17
